Goal: Transaction & Acquisition: Obtain resource

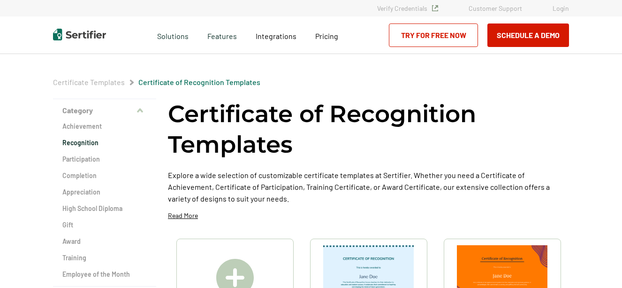
drag, startPoint x: 624, startPoint y: 22, endPoint x: 625, endPoint y: 35, distance: 13.2
click at [622, 35] on html "Verify Credentials Customer Support Login Request A Demo Let us present you the…" at bounding box center [311, 144] width 622 height 288
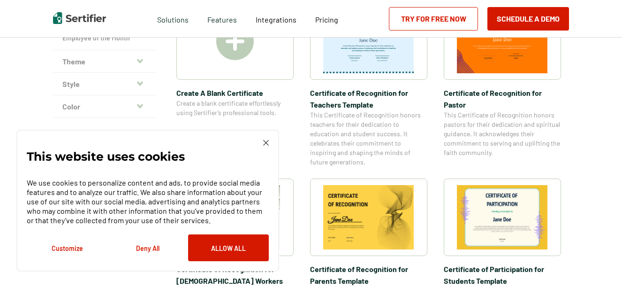
scroll to position [234, 0]
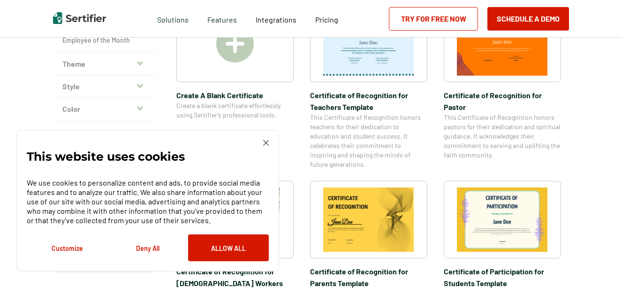
click at [265, 138] on div "This website uses cookies We use cookies to personalize content and ads, to pro…" at bounding box center [147, 201] width 263 height 142
click at [68, 246] on button "Customize" at bounding box center [67, 247] width 81 height 27
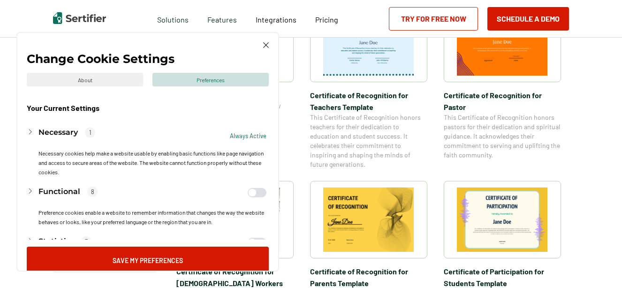
click at [265, 46] on img at bounding box center [266, 45] width 6 height 6
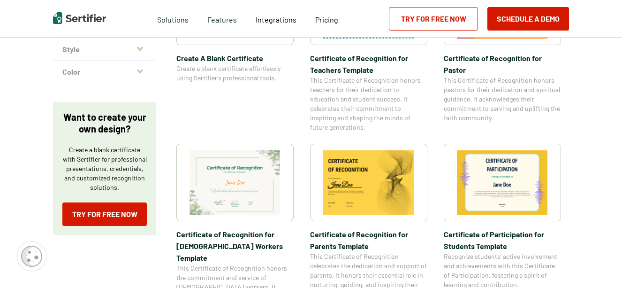
scroll to position [277, 0]
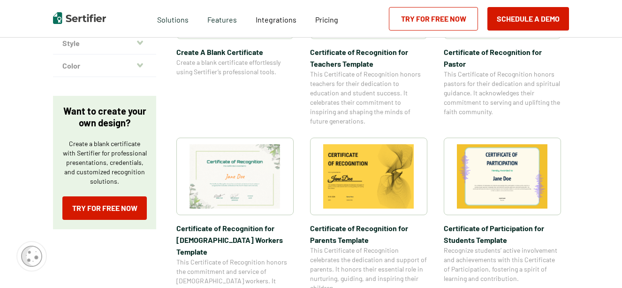
click at [388, 230] on span "Certificate of Recognition for Parents Template" at bounding box center [368, 233] width 117 height 23
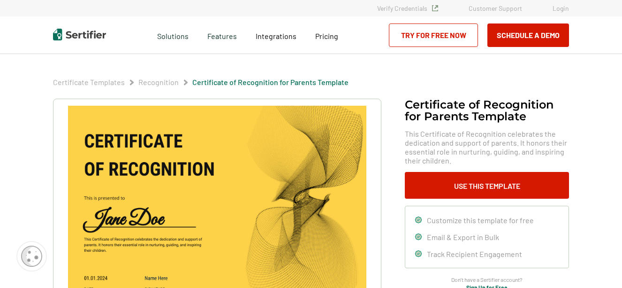
drag, startPoint x: 500, startPoint y: 184, endPoint x: 532, endPoint y: 137, distance: 56.9
click at [532, 137] on div "Certificate of Recognition for Parents Template This Certificate of Recognition…" at bounding box center [487, 195] width 164 height 192
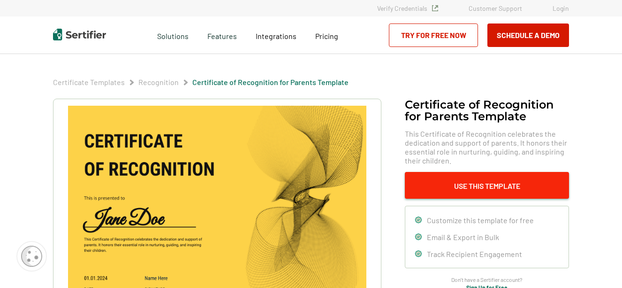
click at [514, 192] on button "Use This Template" at bounding box center [487, 185] width 164 height 27
